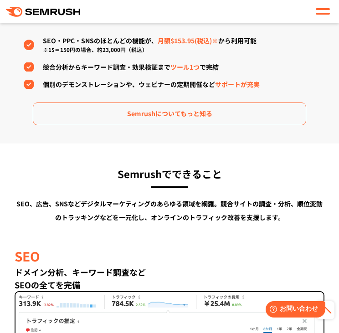
scroll to position [775, 0]
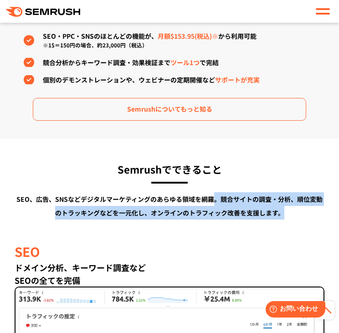
drag, startPoint x: 217, startPoint y: 197, endPoint x: 292, endPoint y: 214, distance: 77.2
click at [292, 214] on div "SEO、広告、SNSなどデジタルマーケティングのあらゆる領域を網羅。 競合サイトの調査・分析、順位変動のトラッキングなどを一元化し、 オンラインのトラフィック…" at bounding box center [170, 205] width 310 height 27
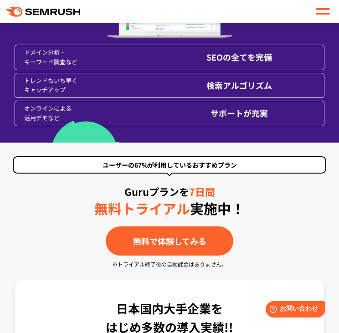
scroll to position [0, 0]
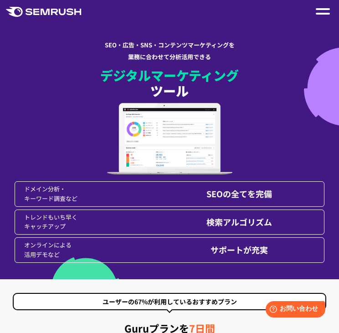
click at [325, 14] on span at bounding box center [323, 14] width 14 height 2
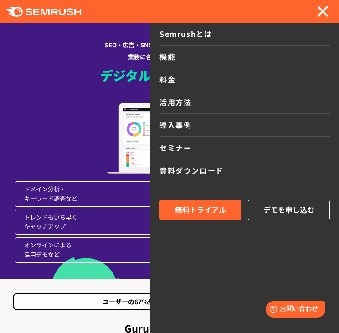
click at [171, 61] on link "機能" at bounding box center [244, 57] width 170 height 23
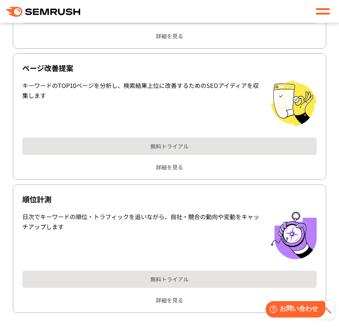
click at [49, 9] on polygon at bounding box center [45, 12] width 9 height 6
